Goal: Task Accomplishment & Management: Manage account settings

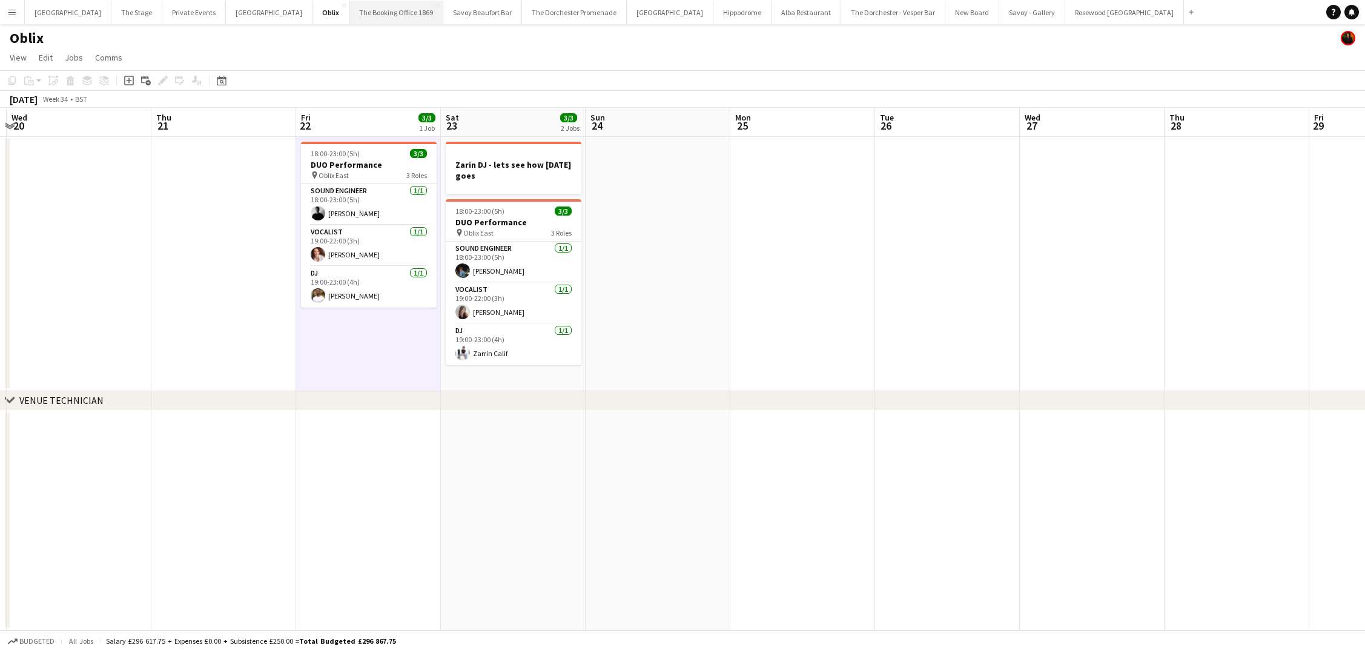
scroll to position [0, 426]
click at [10, 19] on button "Menu" at bounding box center [12, 12] width 24 height 24
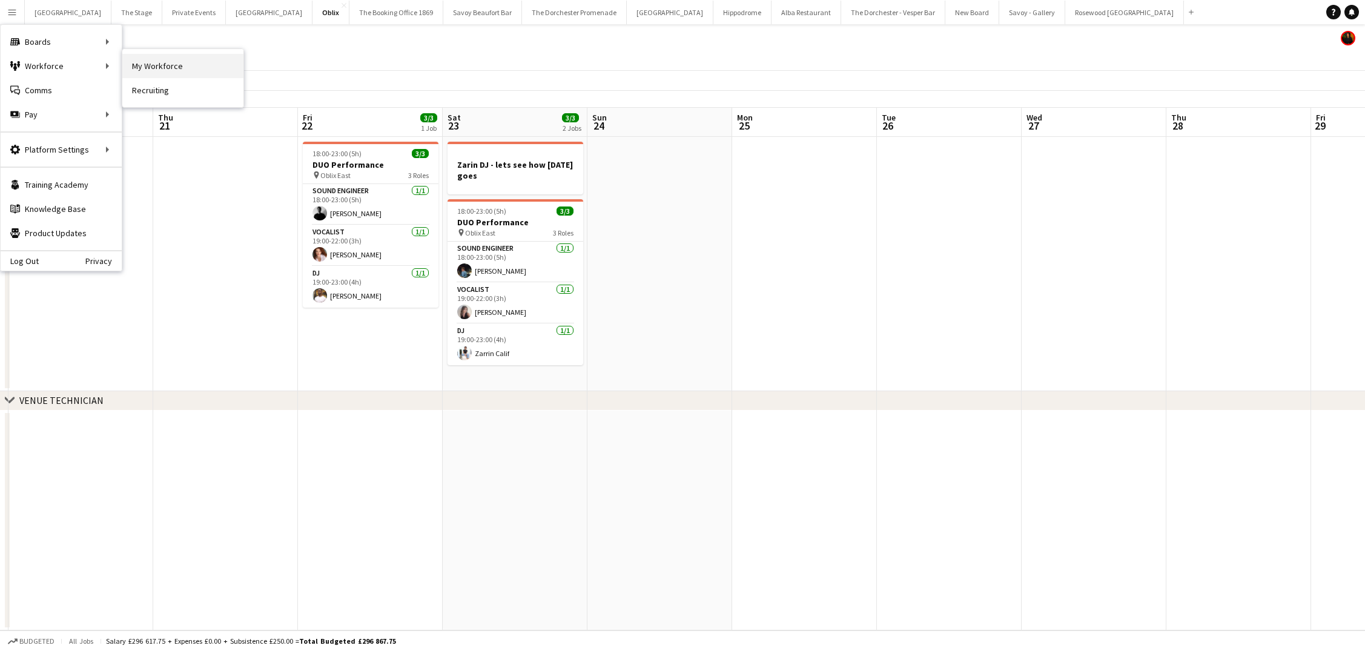
click at [145, 71] on link "My Workforce" at bounding box center [182, 66] width 121 height 24
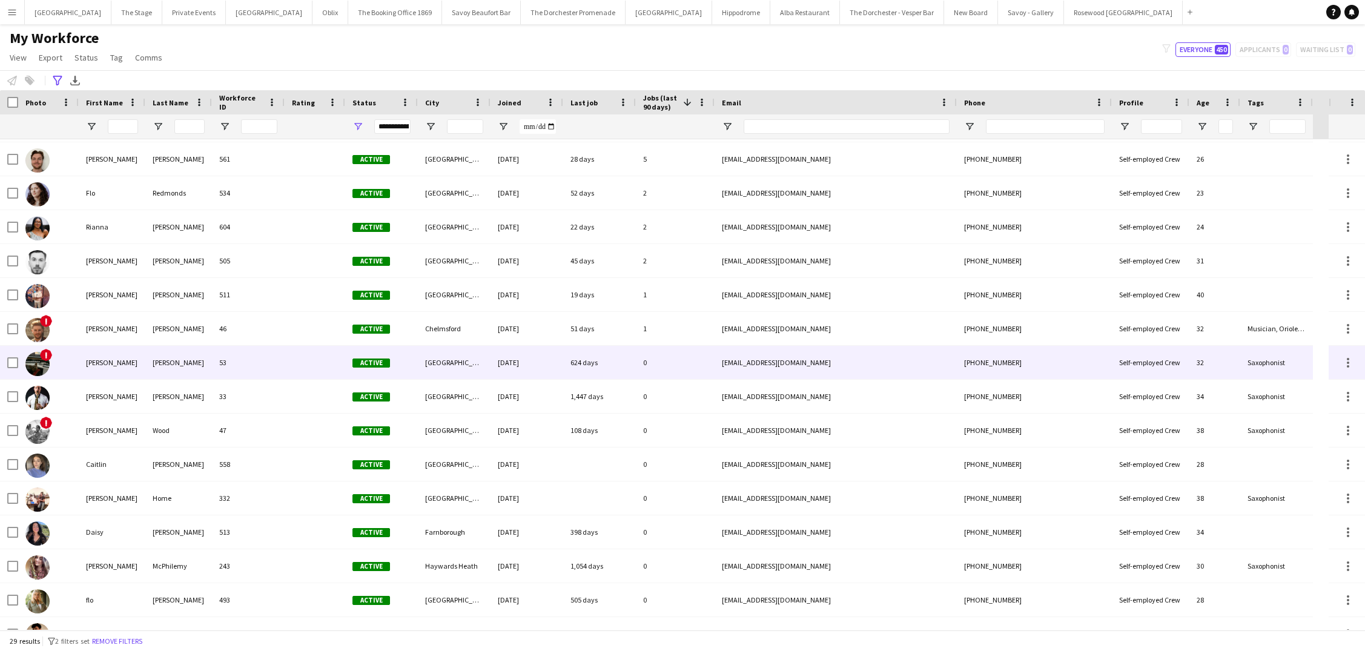
scroll to position [34, 0]
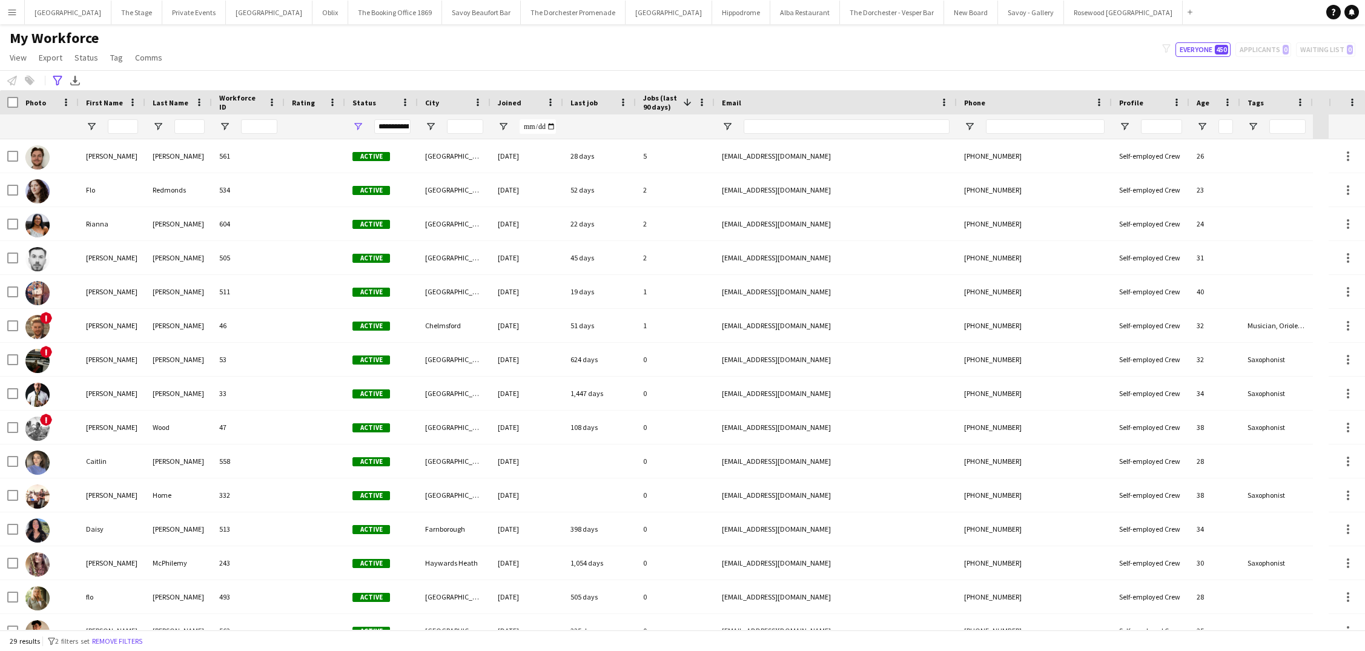
click at [21, 14] on button "Menu" at bounding box center [12, 12] width 24 height 24
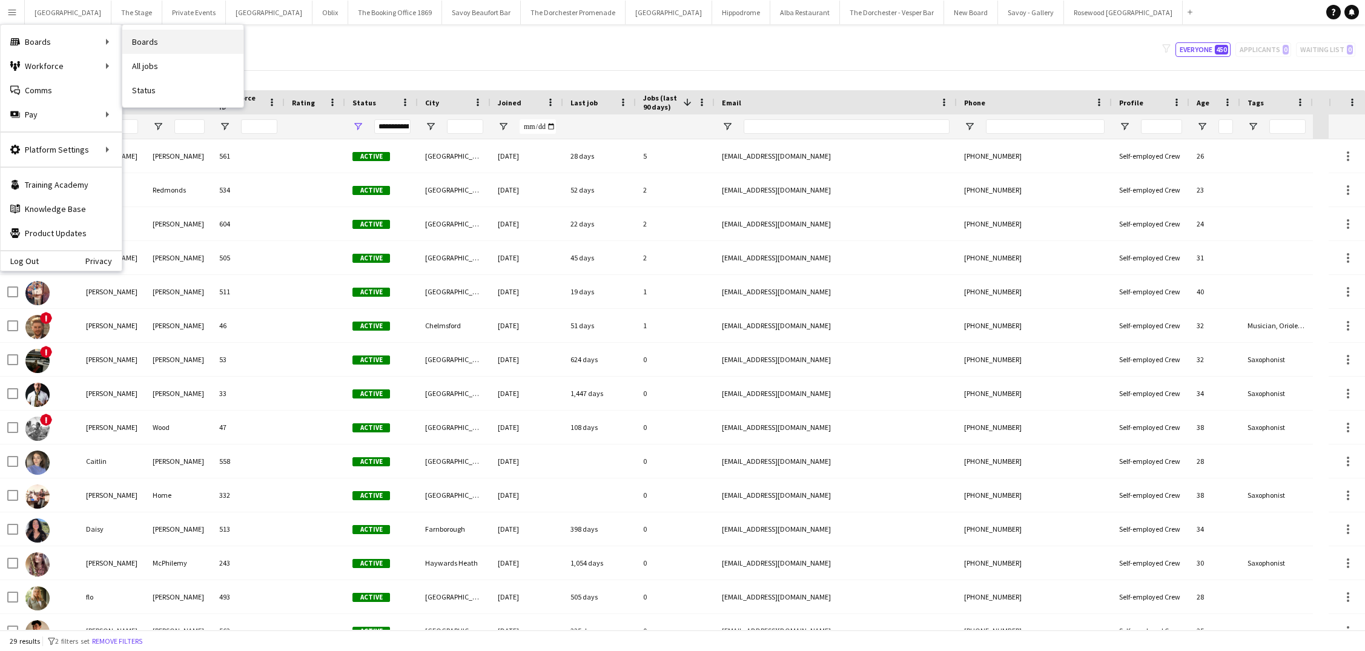
click at [160, 46] on link "Boards" at bounding box center [182, 42] width 121 height 24
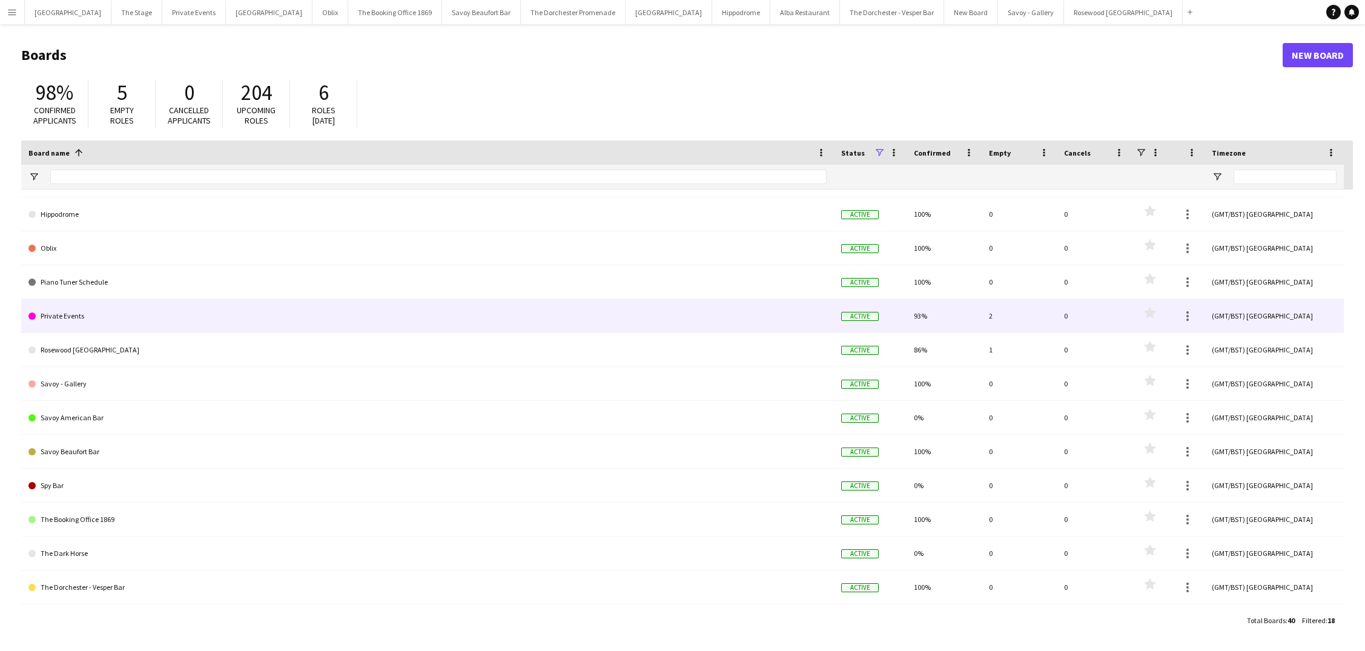
click at [209, 323] on link "Private Events" at bounding box center [427, 316] width 798 height 34
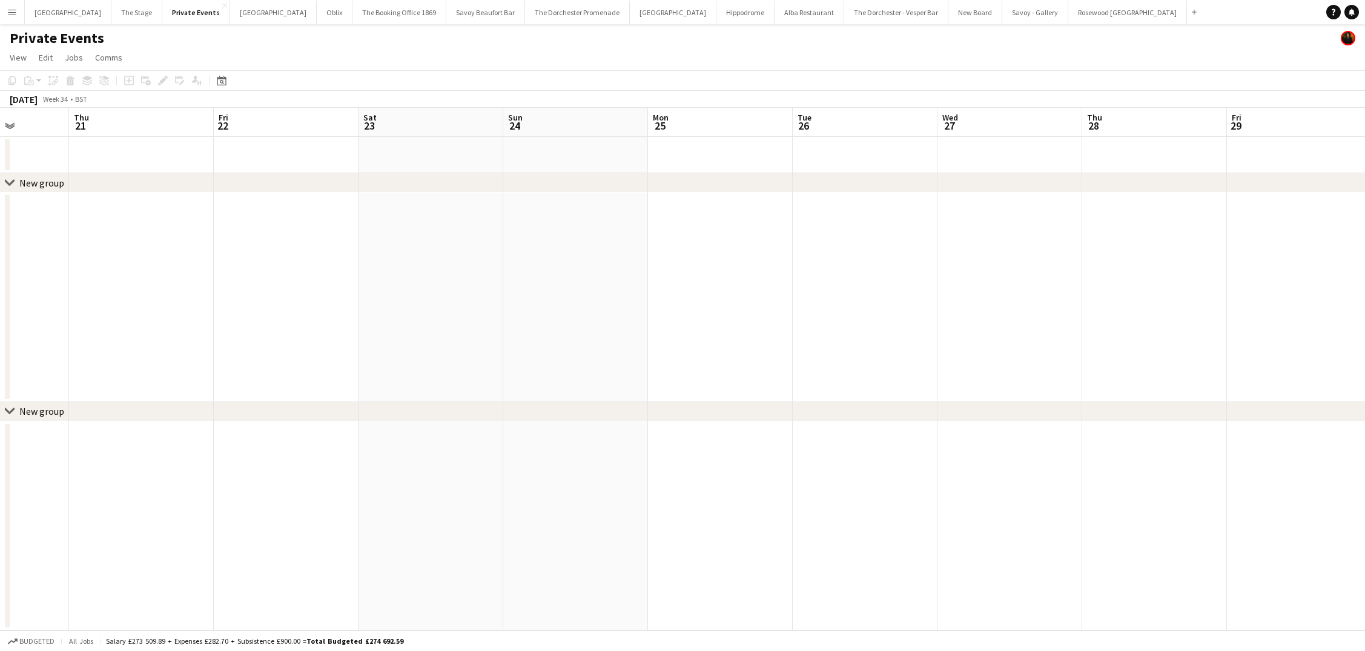
click at [251, 134] on app-board-header-date "Fri 22" at bounding box center [286, 122] width 145 height 29
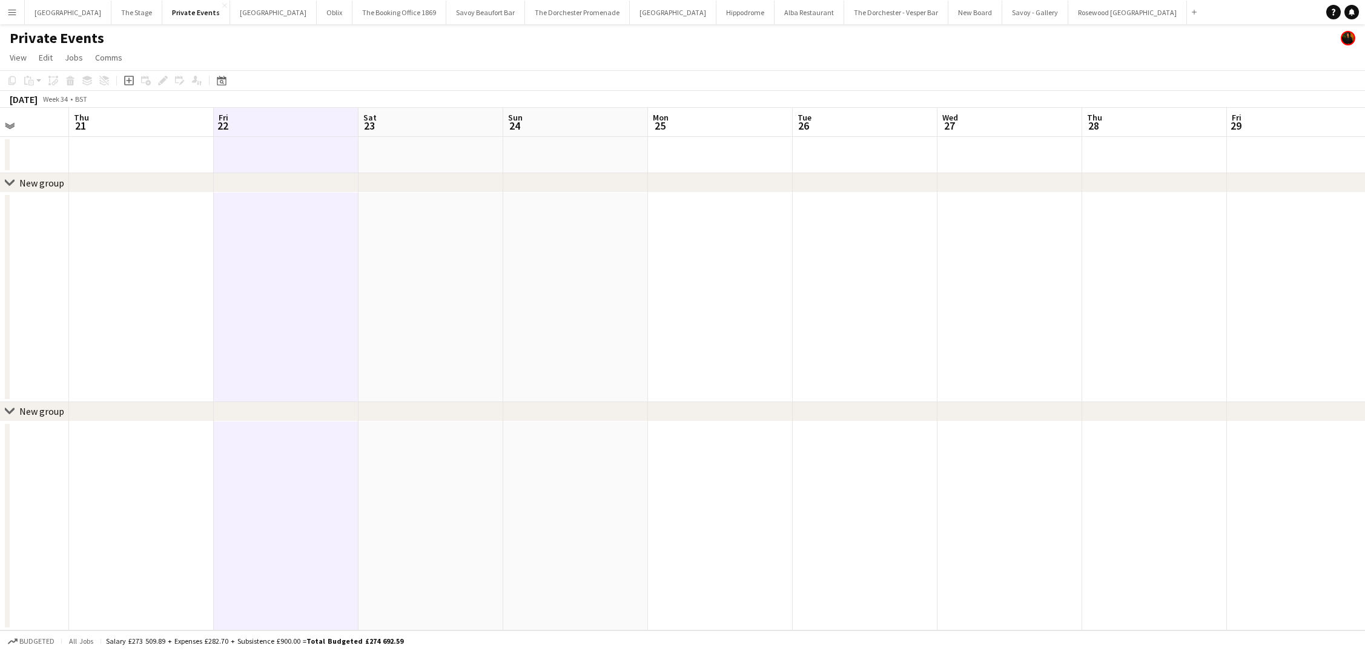
click at [251, 145] on app-date-cell at bounding box center [286, 155] width 145 height 36
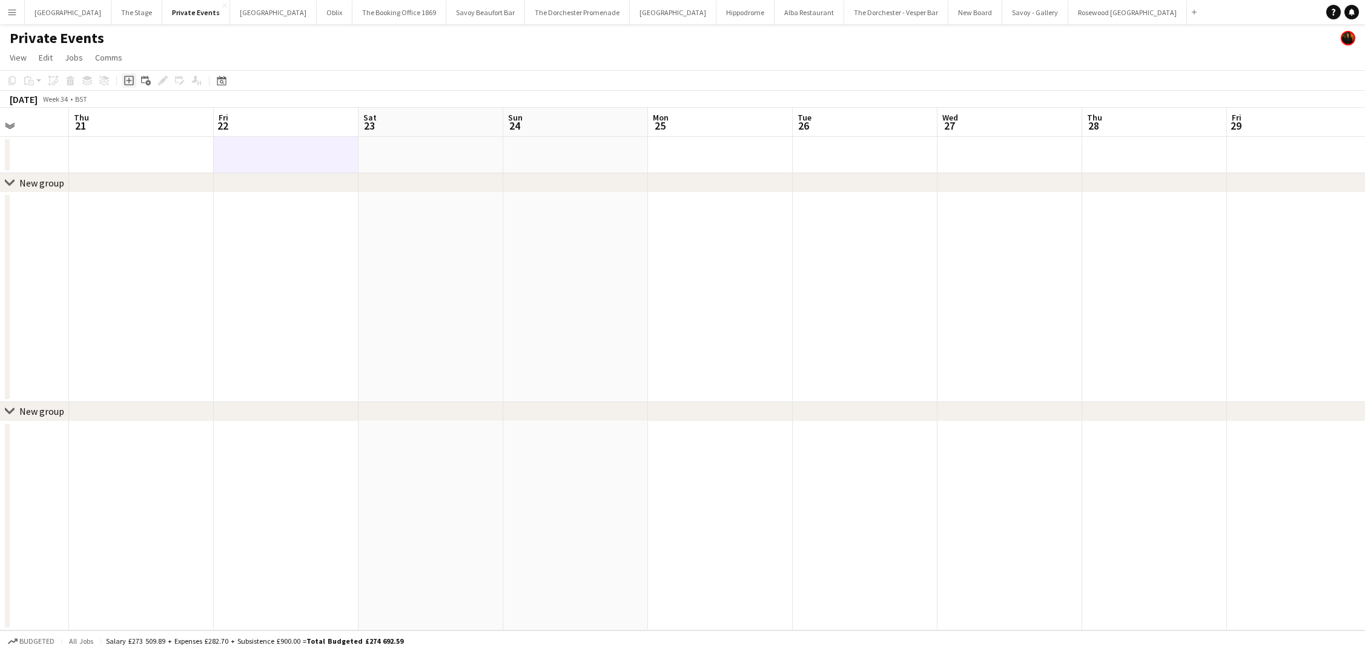
click at [127, 76] on icon at bounding box center [129, 81] width 10 height 10
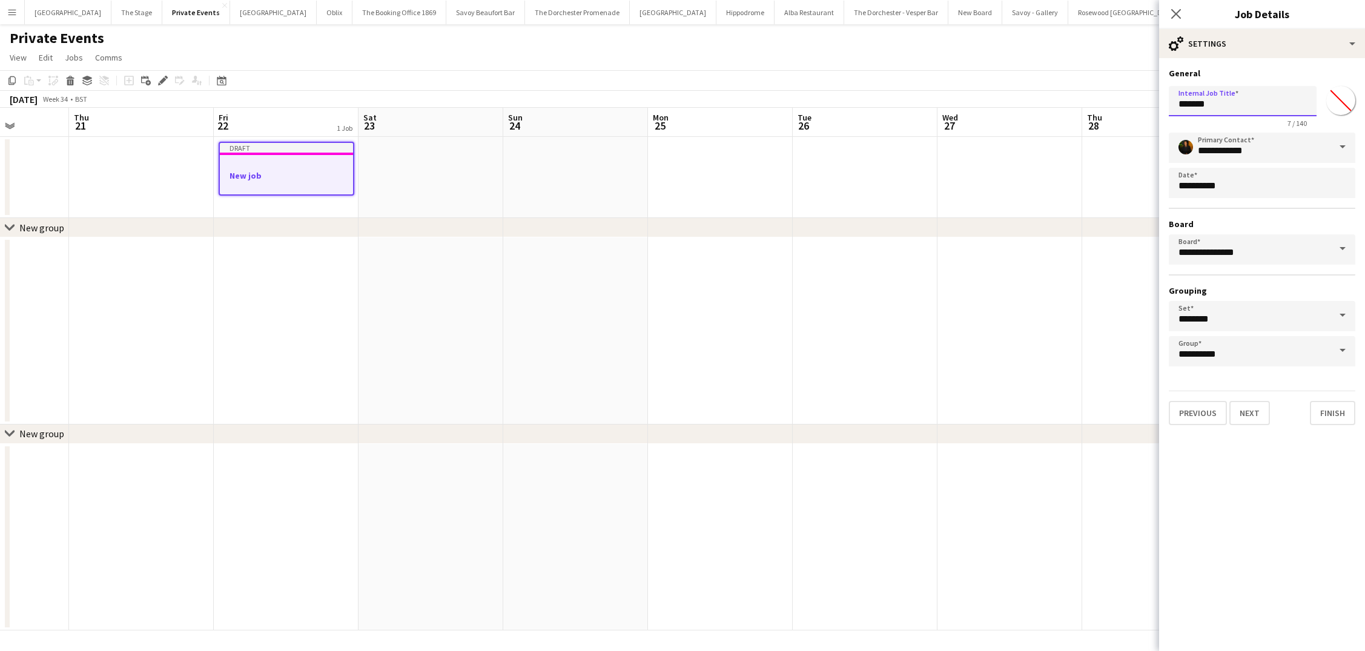
drag, startPoint x: 1220, startPoint y: 105, endPoint x: 964, endPoint y: 101, distance: 256.2
click at [962, 102] on body "Menu Boards Boards Boards All jobs Status Workforce Workforce My Workforce Recr…" at bounding box center [682, 325] width 1365 height 651
type input "**********"
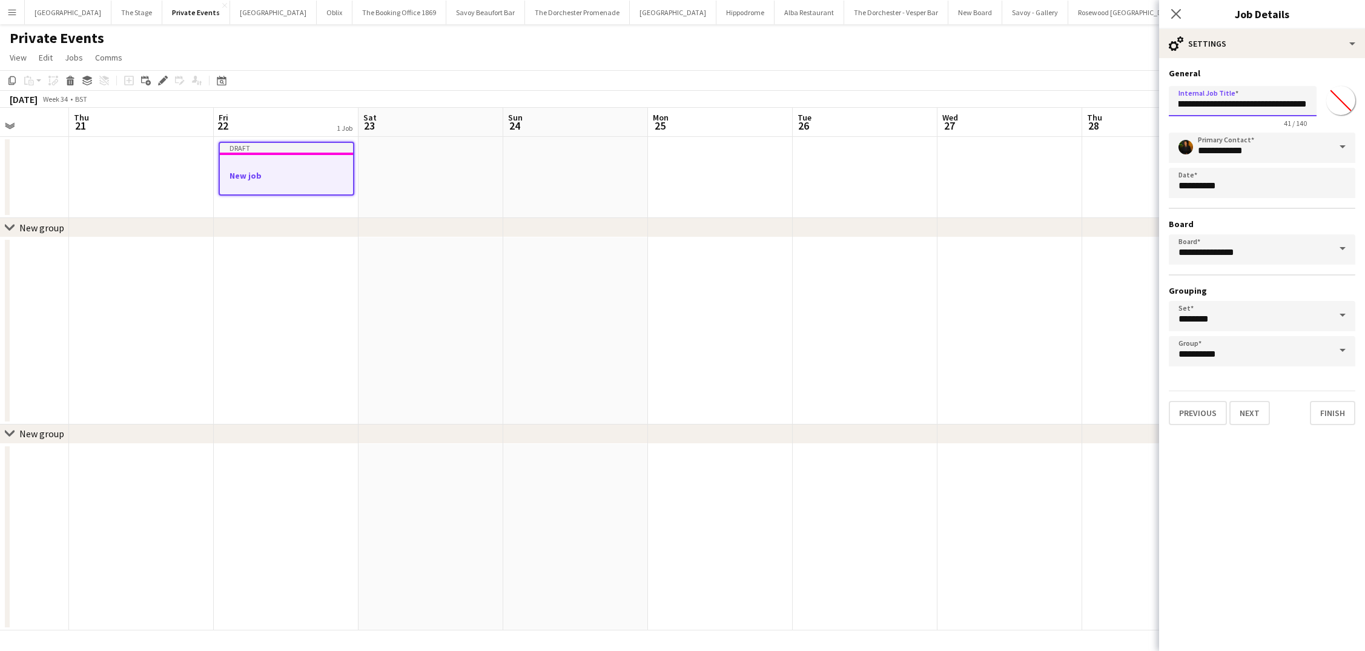
click button "Next" at bounding box center [1249, 413] width 41 height 24
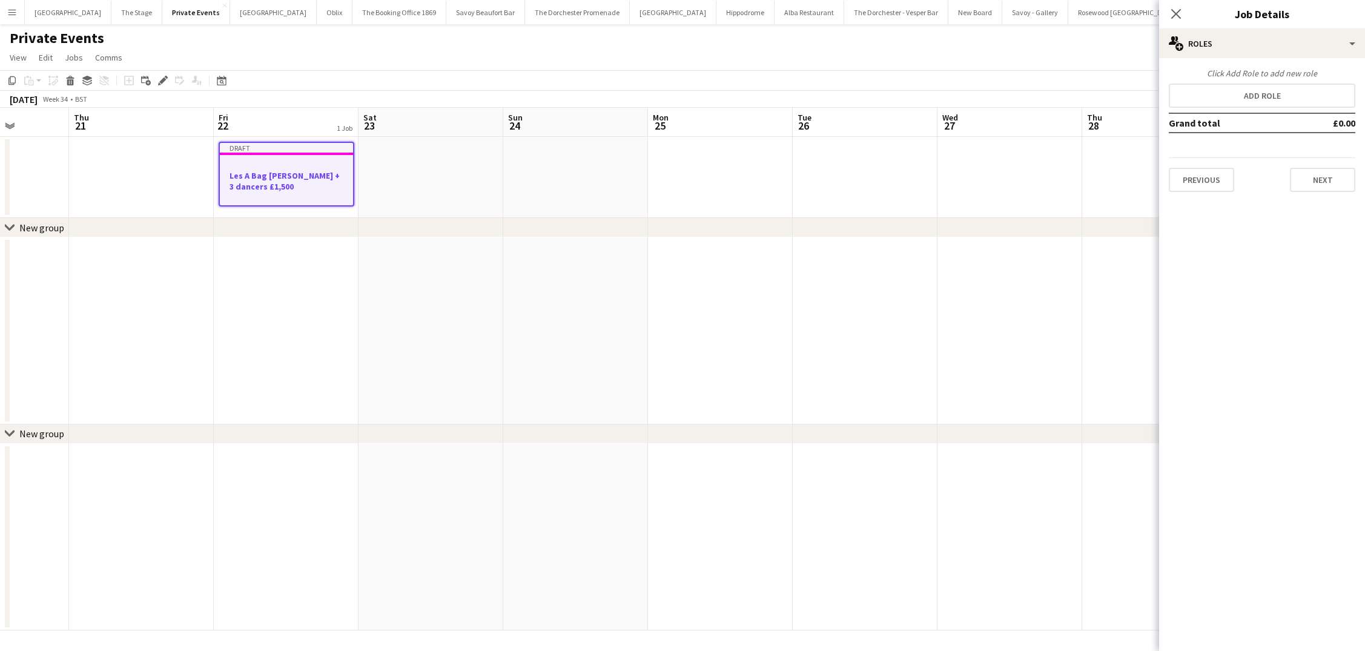
click at [601, 190] on app-date-cell at bounding box center [575, 177] width 145 height 81
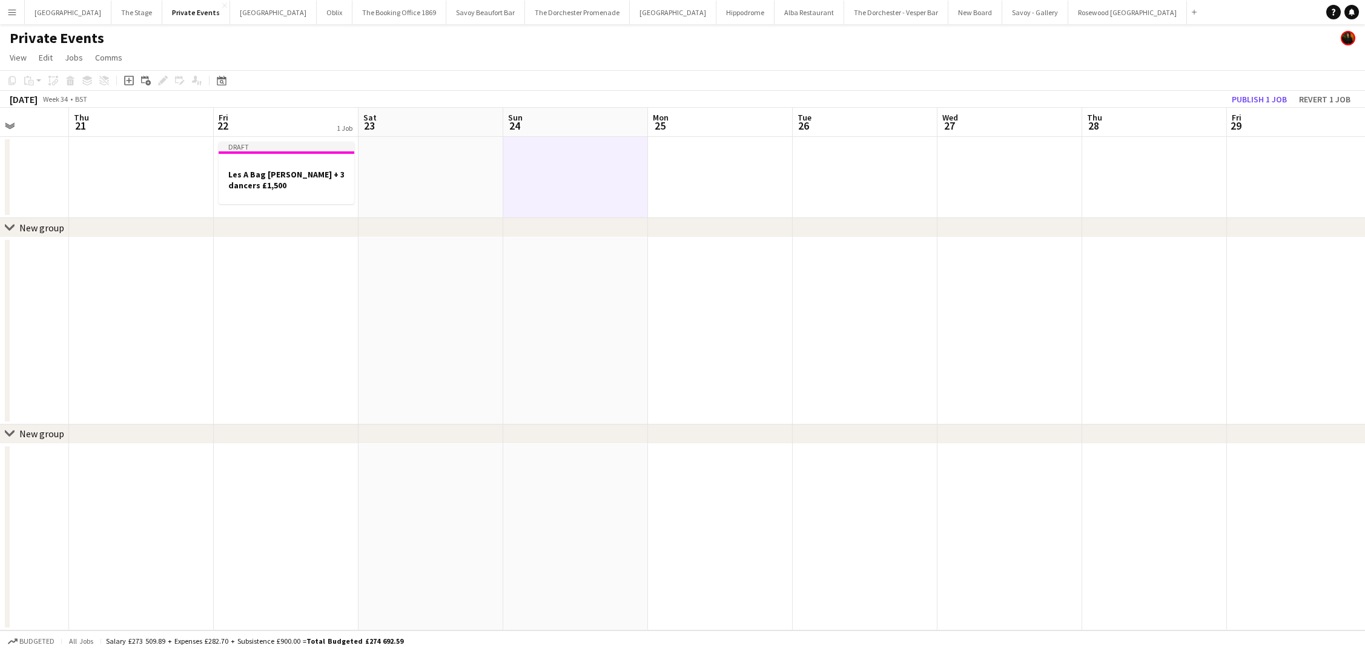
click at [1226, 99] on div "Publish 1 job Revert 1 job" at bounding box center [1291, 99] width 148 height 16
click at [1238, 99] on button "Publish 1 job" at bounding box center [1259, 99] width 65 height 16
